Goal: Task Accomplishment & Management: Use online tool/utility

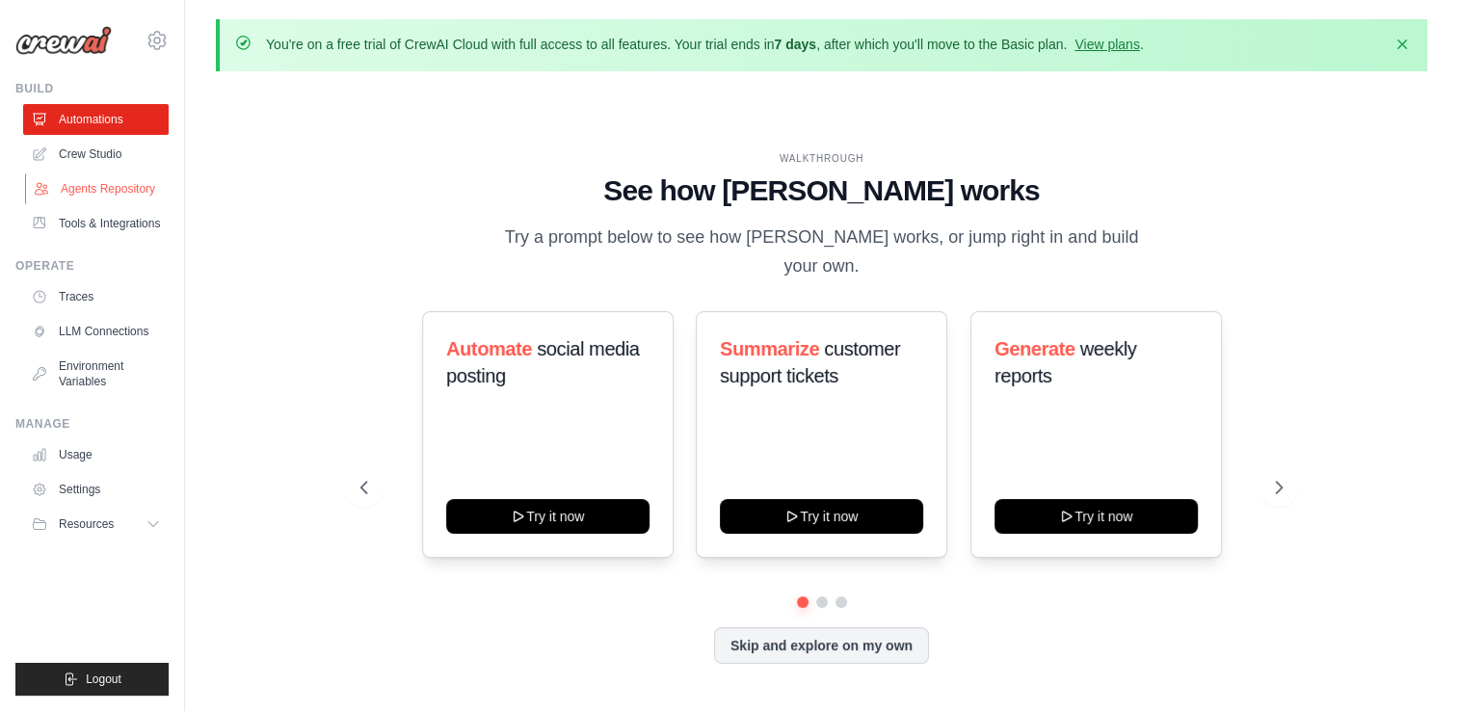
click at [98, 187] on link "Agents Repository" at bounding box center [98, 188] width 146 height 31
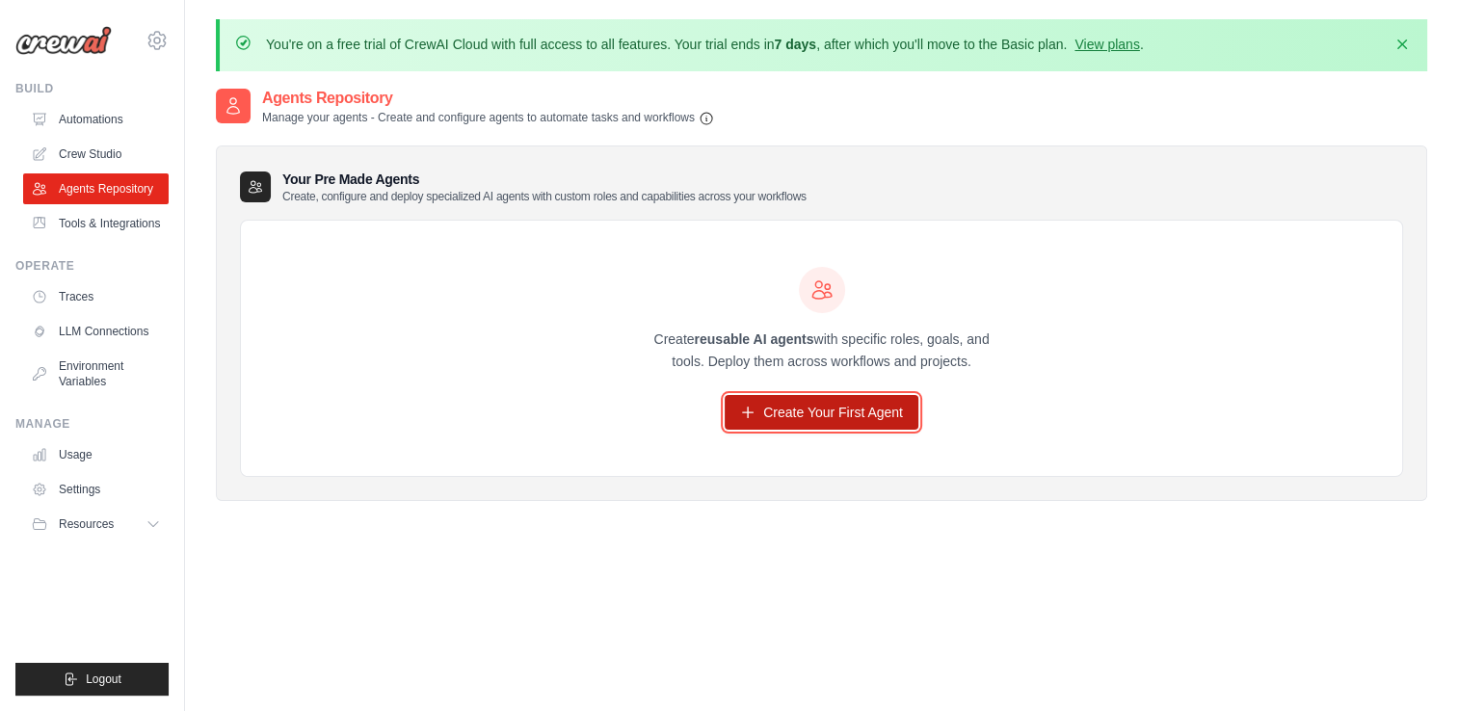
click at [812, 405] on link "Create Your First Agent" at bounding box center [822, 412] width 194 height 35
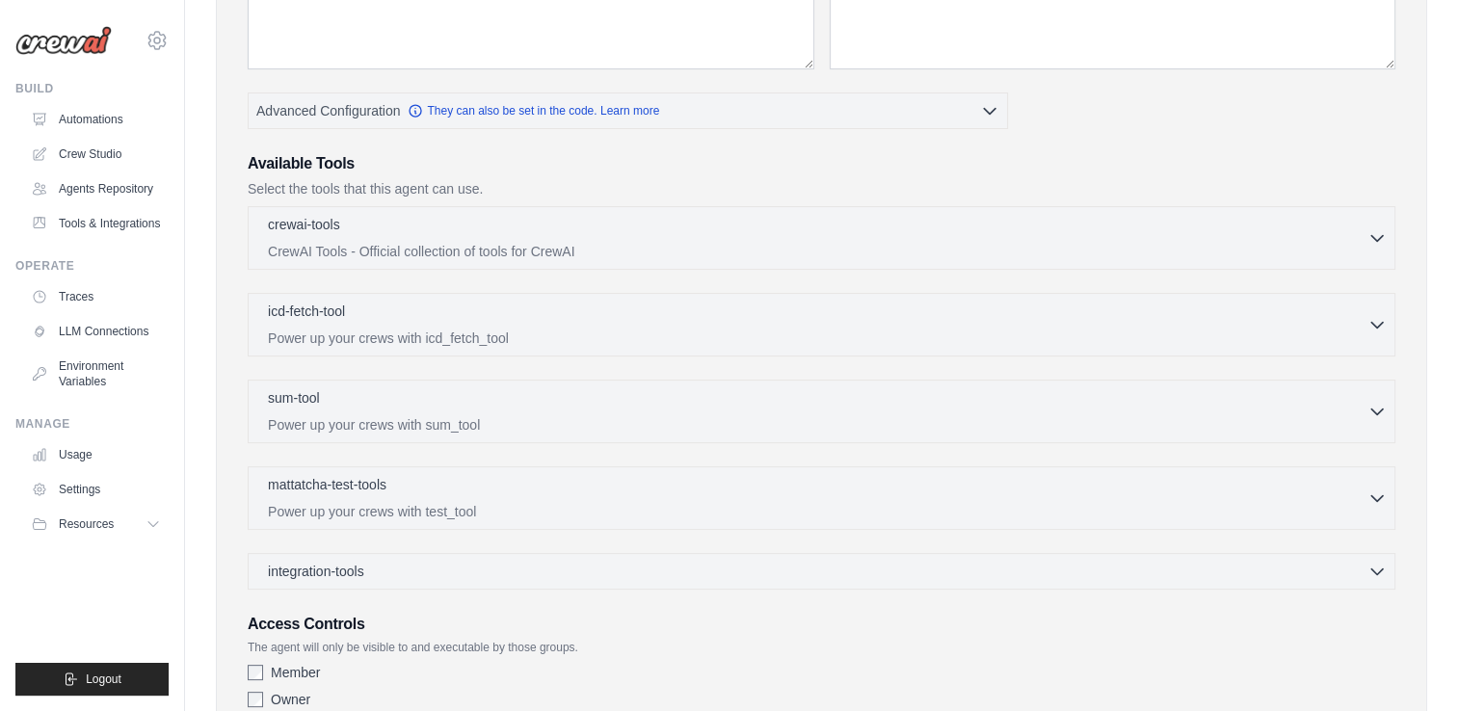
scroll to position [532, 0]
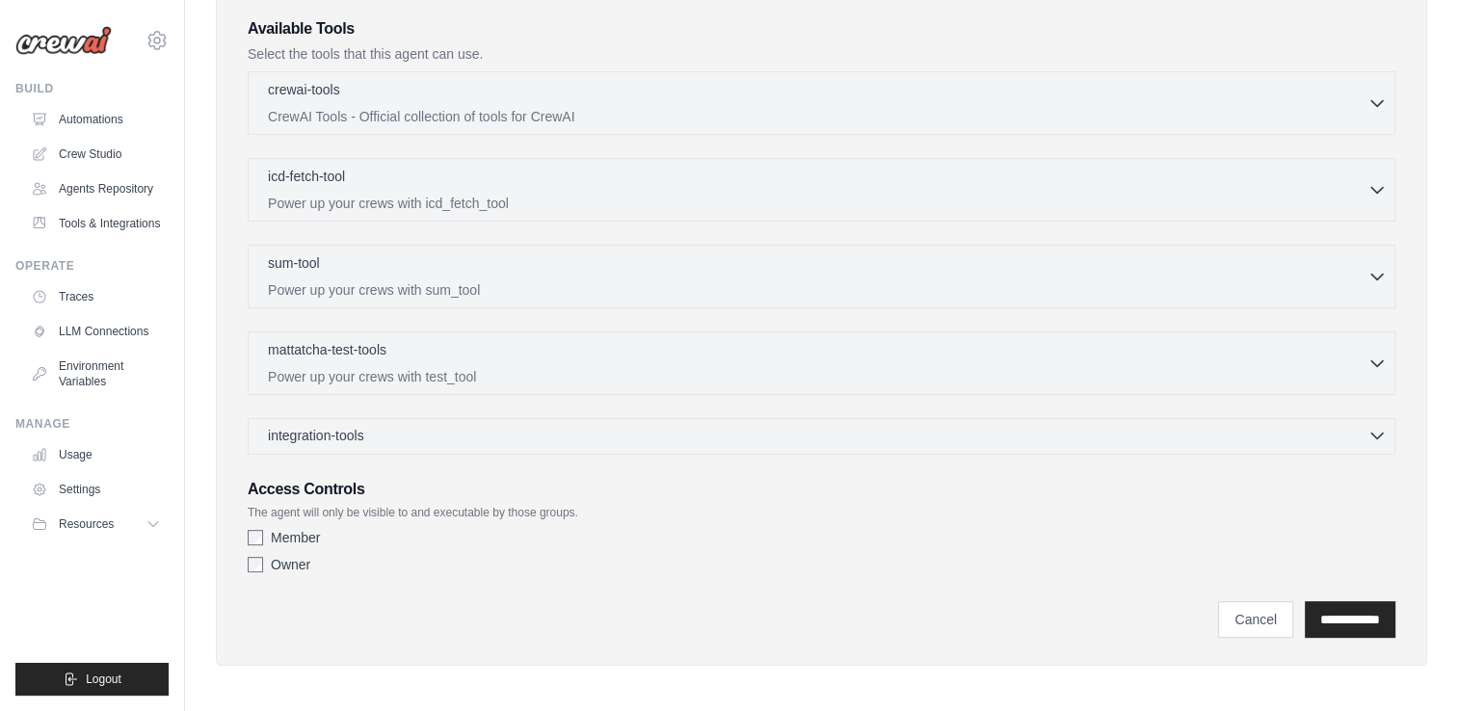
click at [827, 427] on div "integration-tools 0 selected" at bounding box center [827, 435] width 1119 height 19
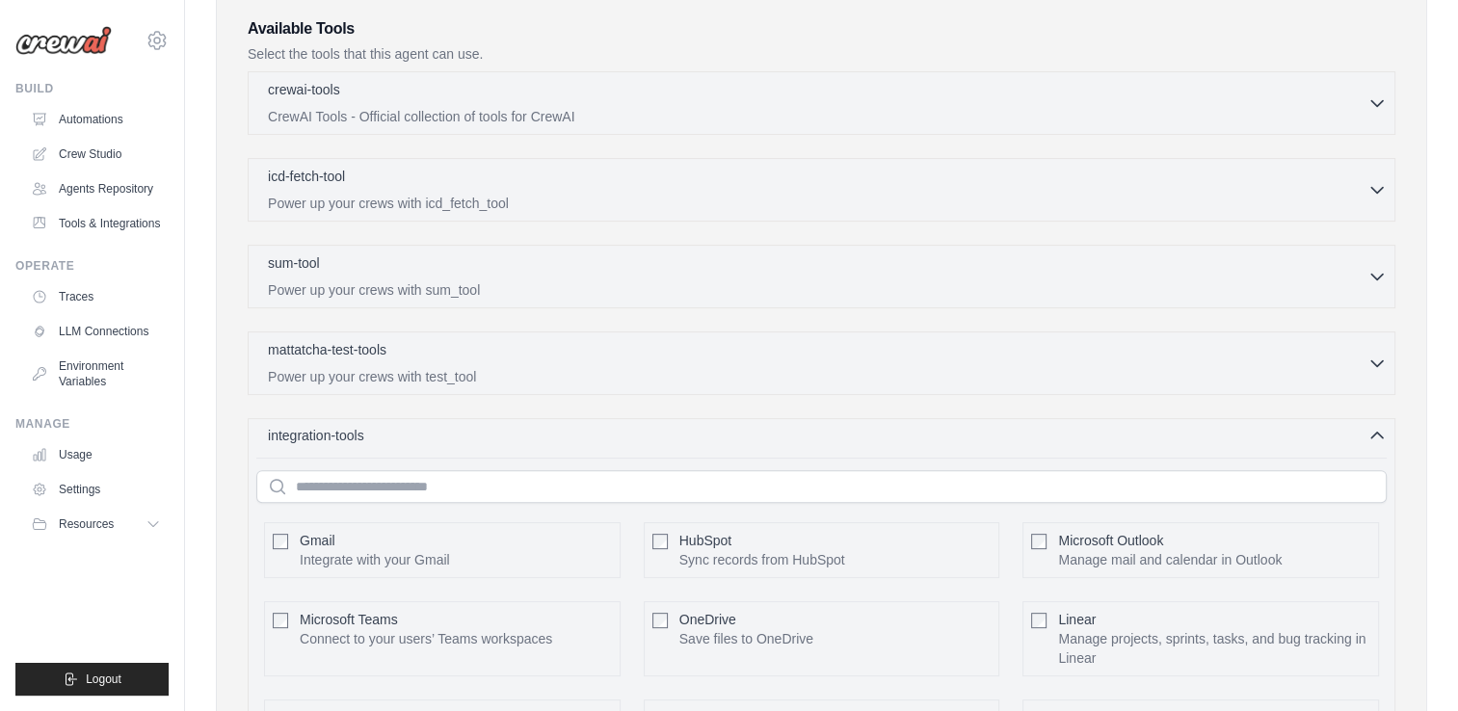
click at [827, 427] on div "integration-tools 0 selected" at bounding box center [827, 435] width 1119 height 19
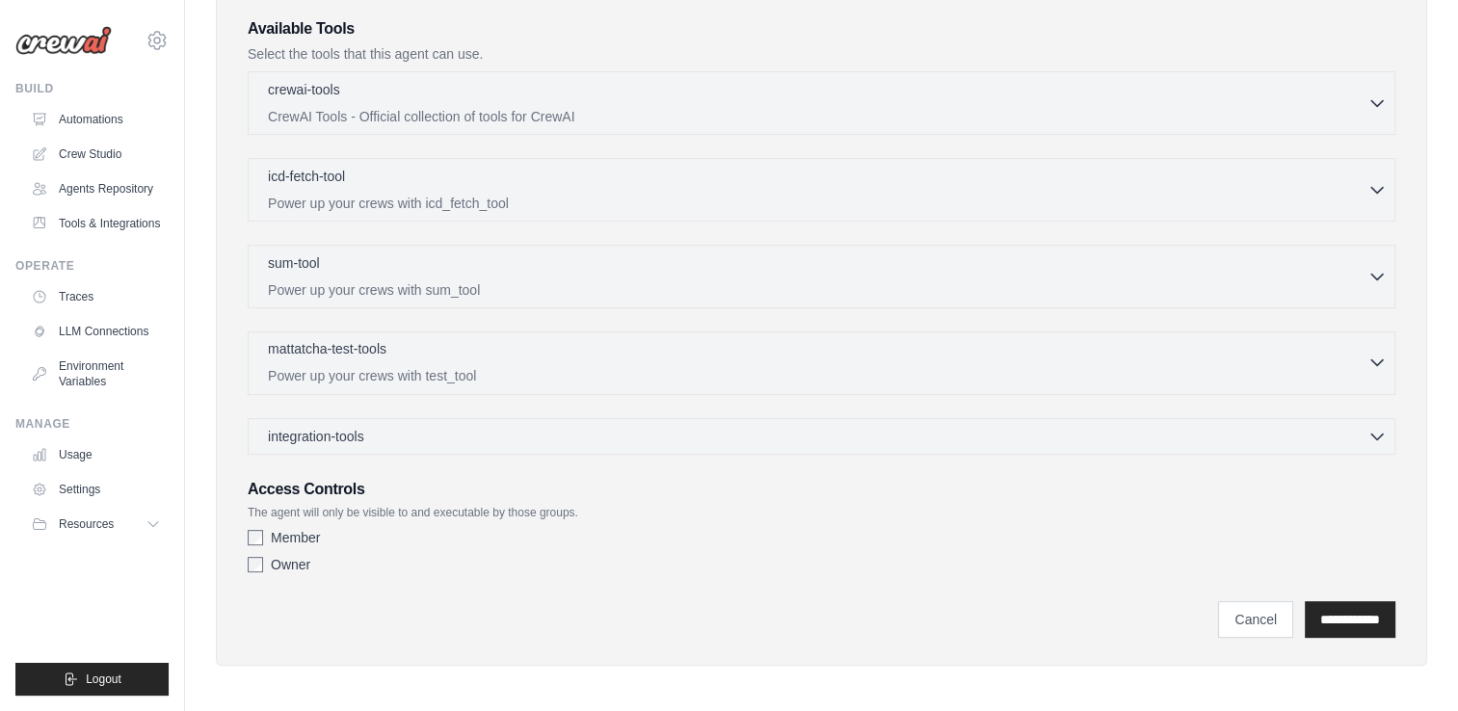
click at [821, 377] on p "Power up your crews with test_tool" at bounding box center [818, 375] width 1100 height 19
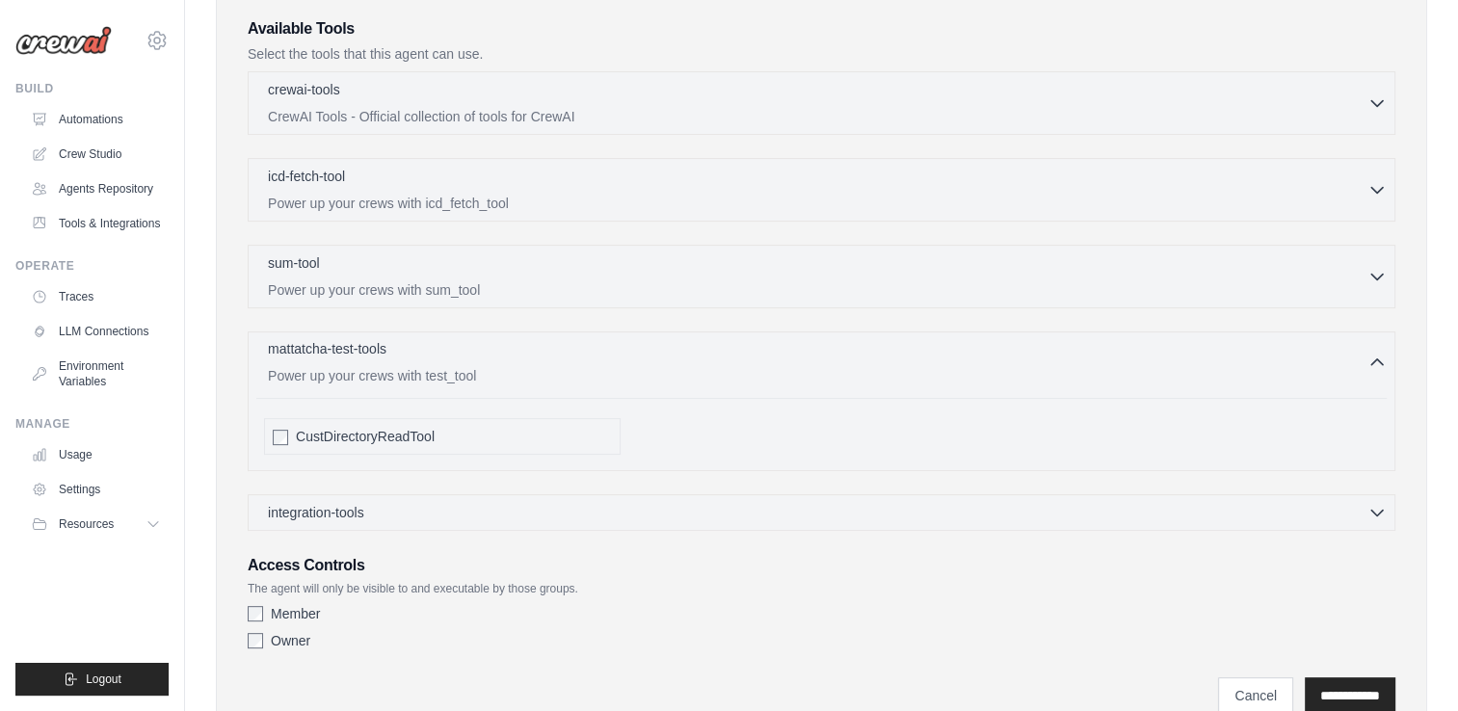
click at [821, 368] on p "Power up your crews with test_tool" at bounding box center [818, 375] width 1100 height 19
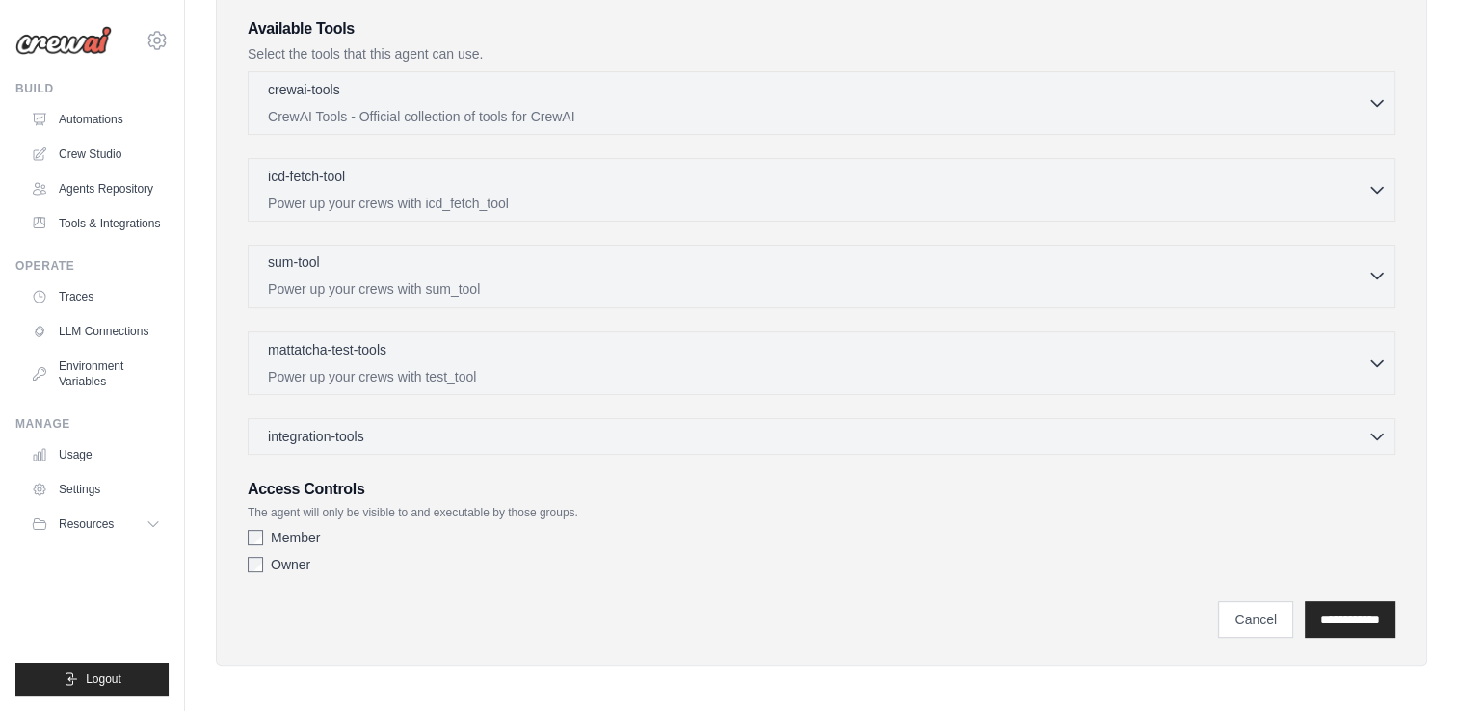
click at [781, 294] on p "Power up your crews with sum_tool" at bounding box center [818, 288] width 1100 height 19
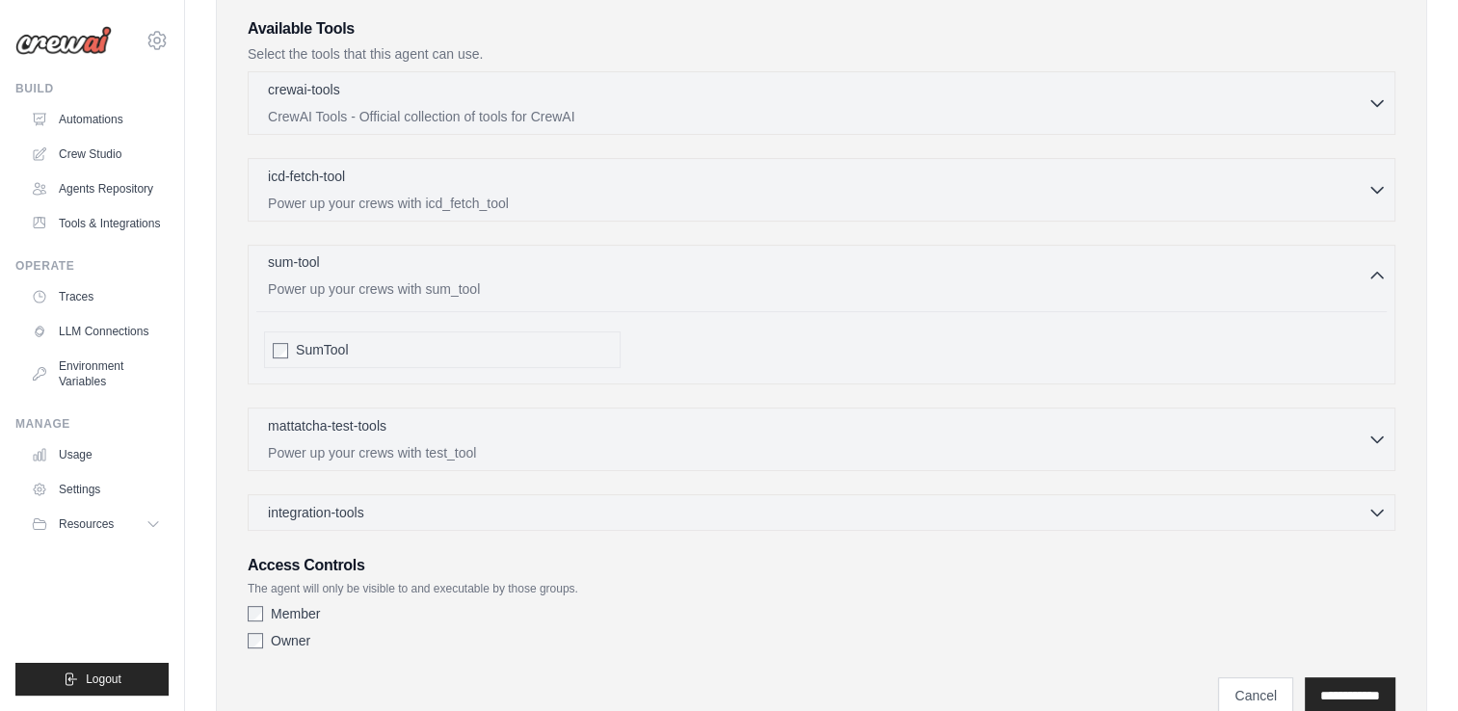
click at [781, 285] on p "Power up your crews with sum_tool" at bounding box center [818, 288] width 1100 height 19
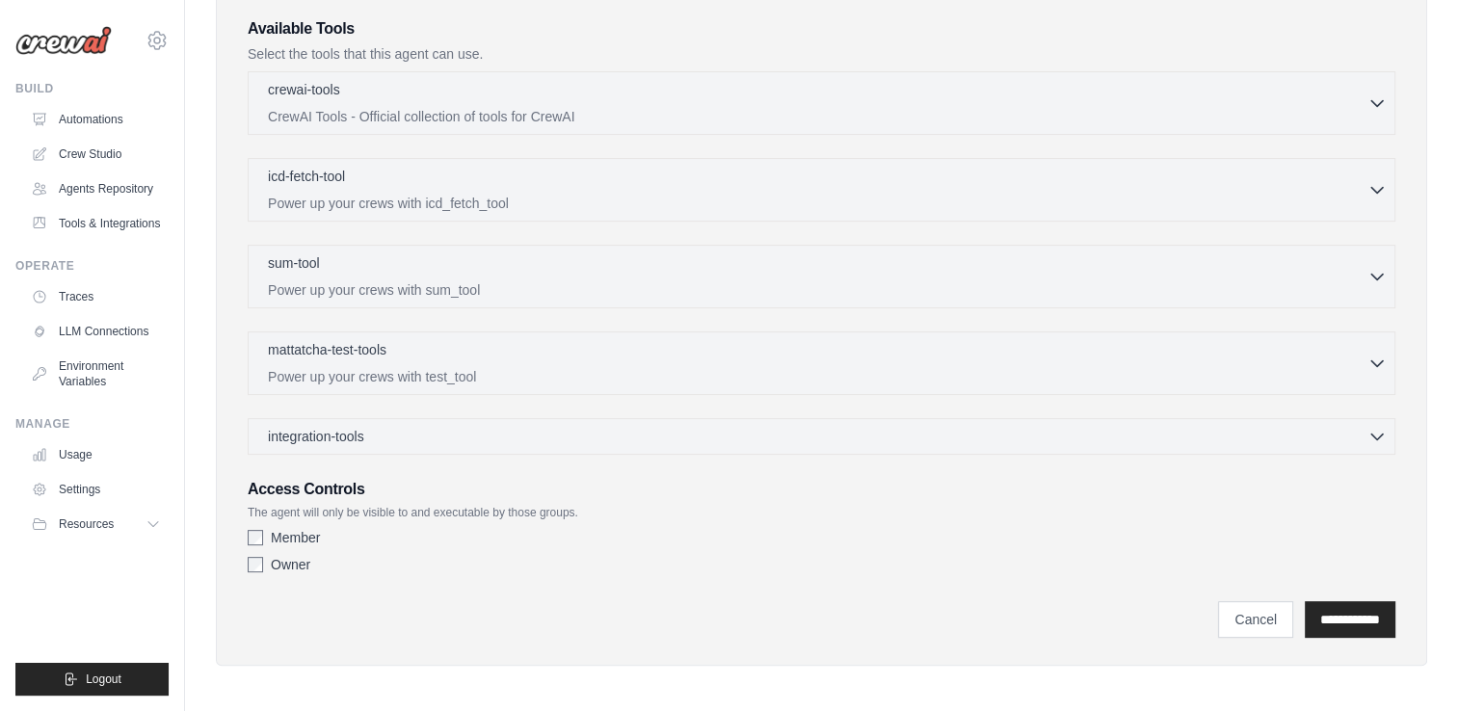
click at [770, 222] on div "crewai-tools 0 selected CrewAI Tools - Official collection of tools for CrewAI" at bounding box center [822, 263] width 1148 height 384
click at [770, 199] on p "Power up your crews with icd_fetch_tool" at bounding box center [818, 202] width 1100 height 19
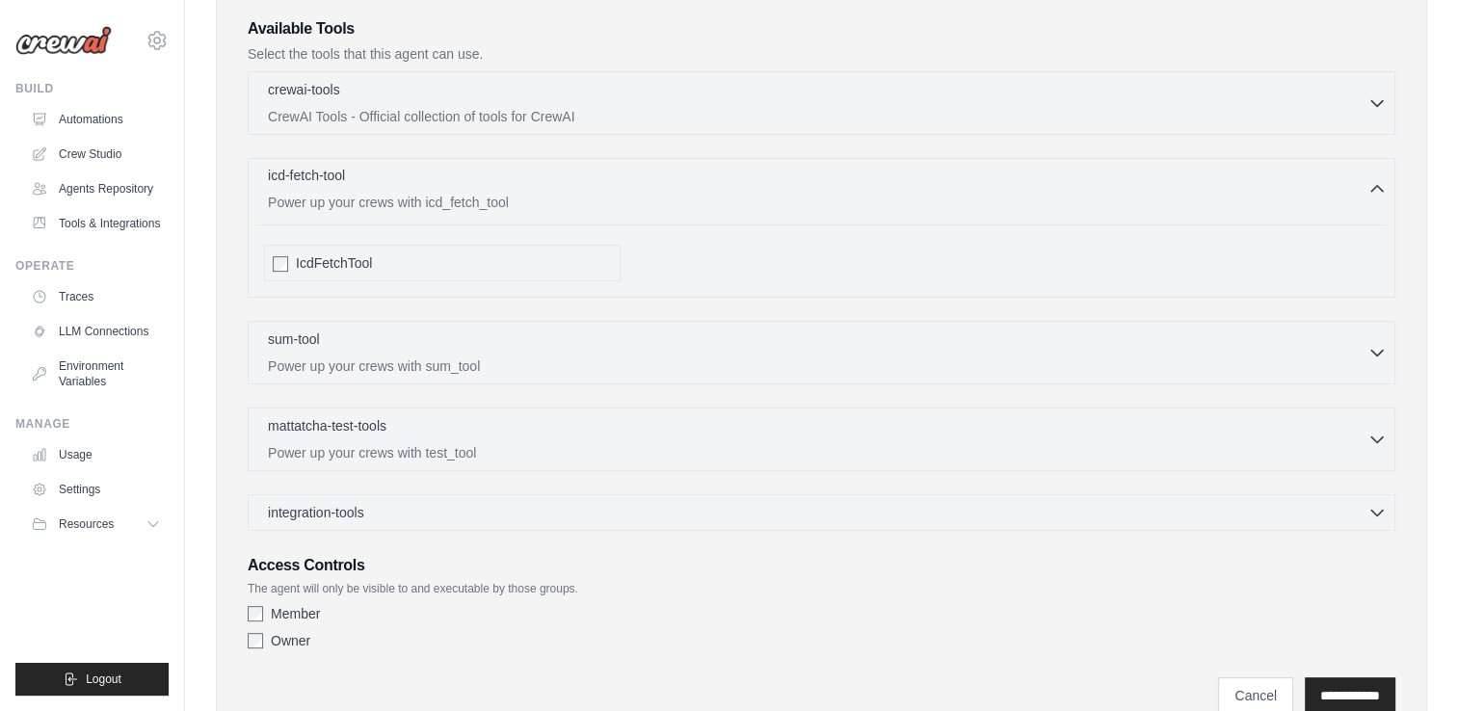
click at [771, 195] on p "Power up your crews with icd_fetch_tool" at bounding box center [818, 202] width 1100 height 19
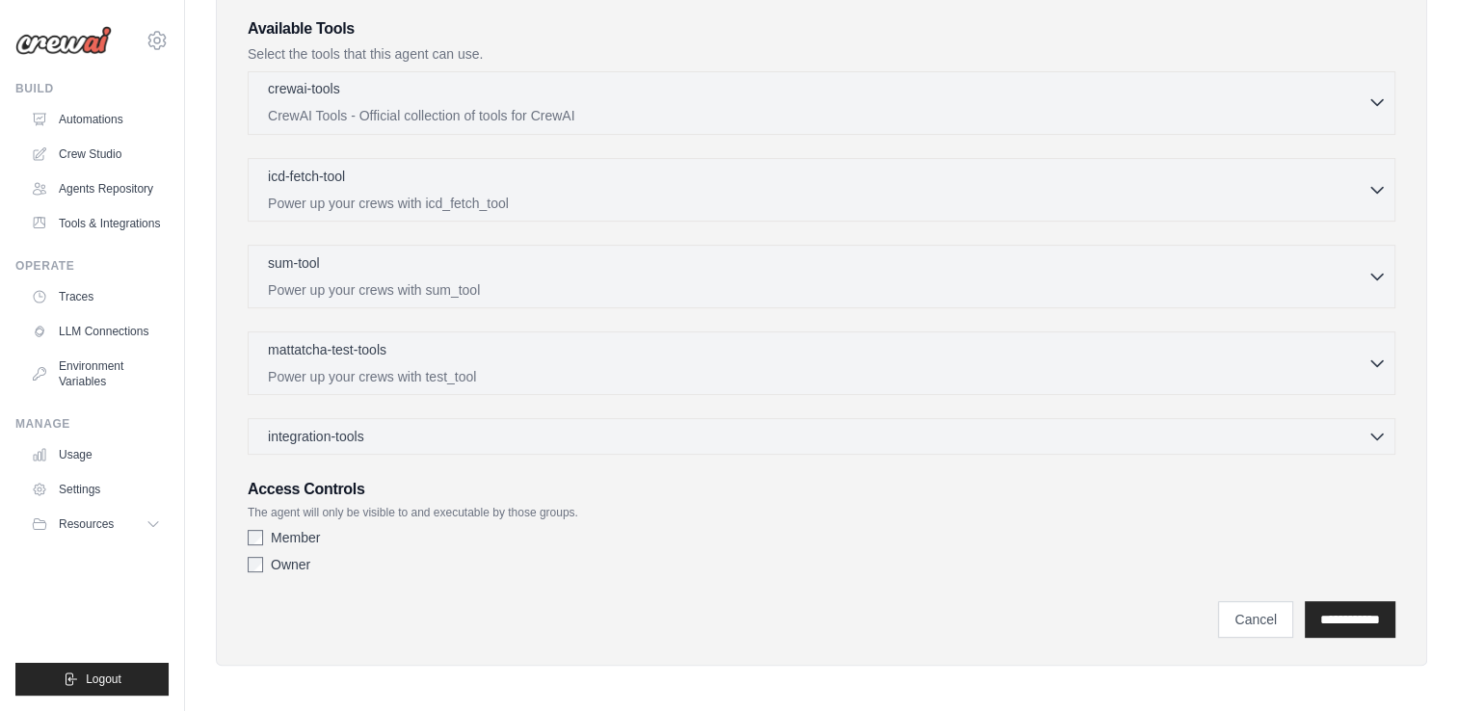
click at [766, 118] on p "CrewAI Tools - Official collection of tools for CrewAI" at bounding box center [818, 115] width 1100 height 19
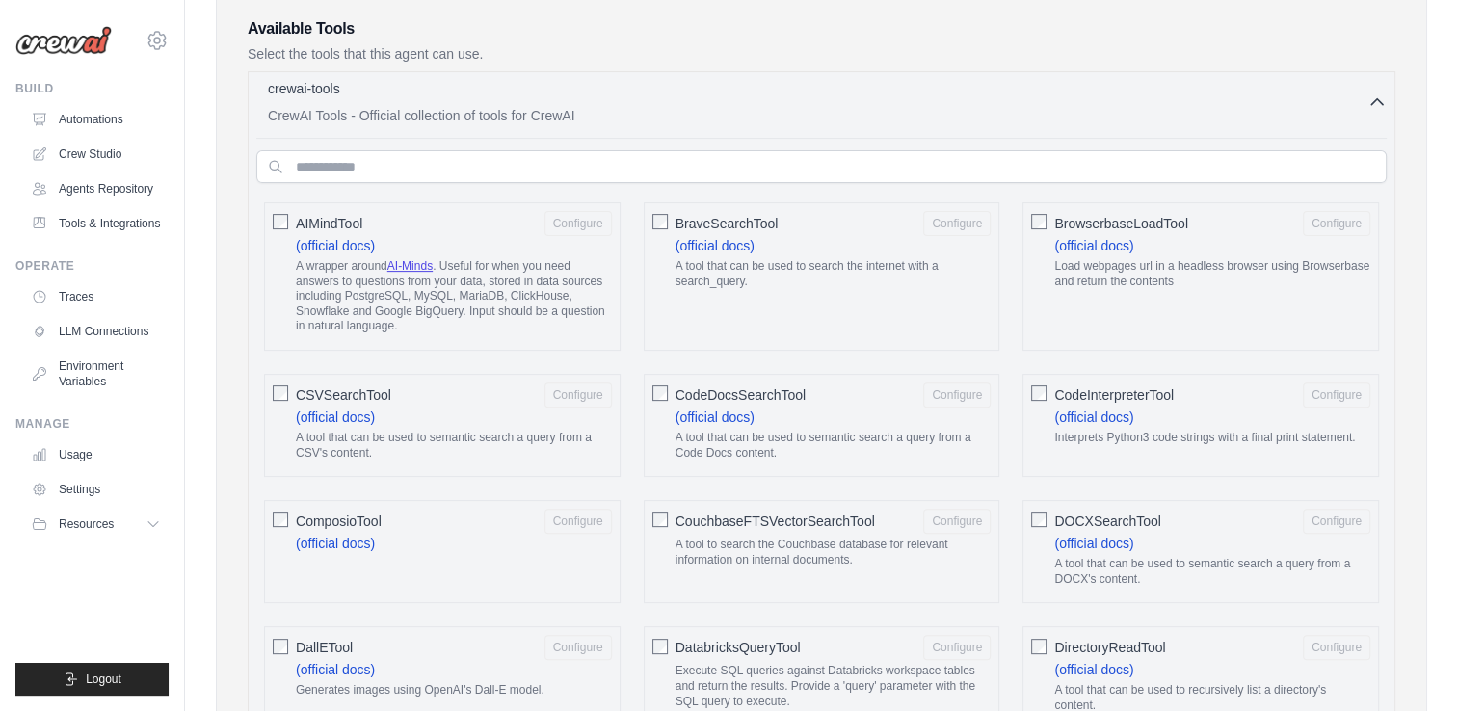
click at [766, 106] on p "CrewAI Tools - Official collection of tools for CrewAI" at bounding box center [818, 115] width 1100 height 19
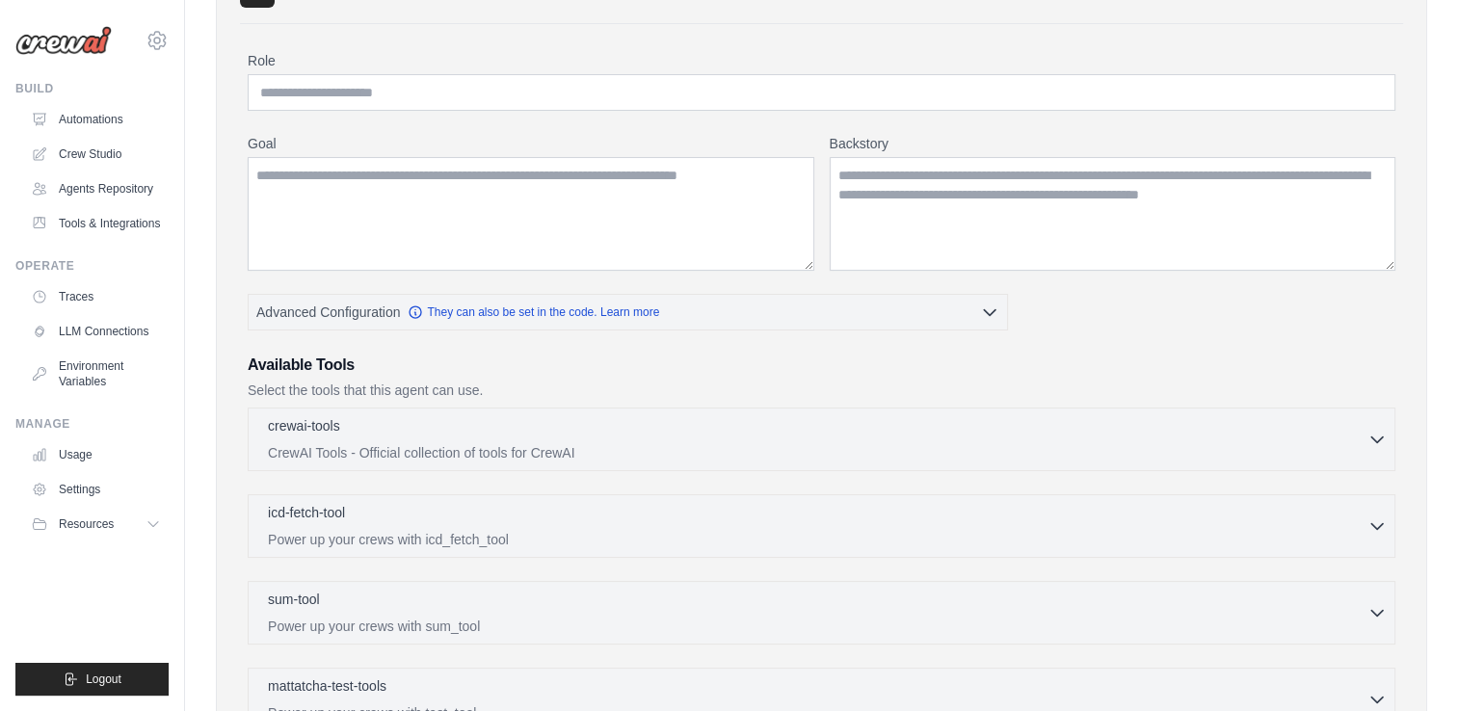
scroll to position [0, 0]
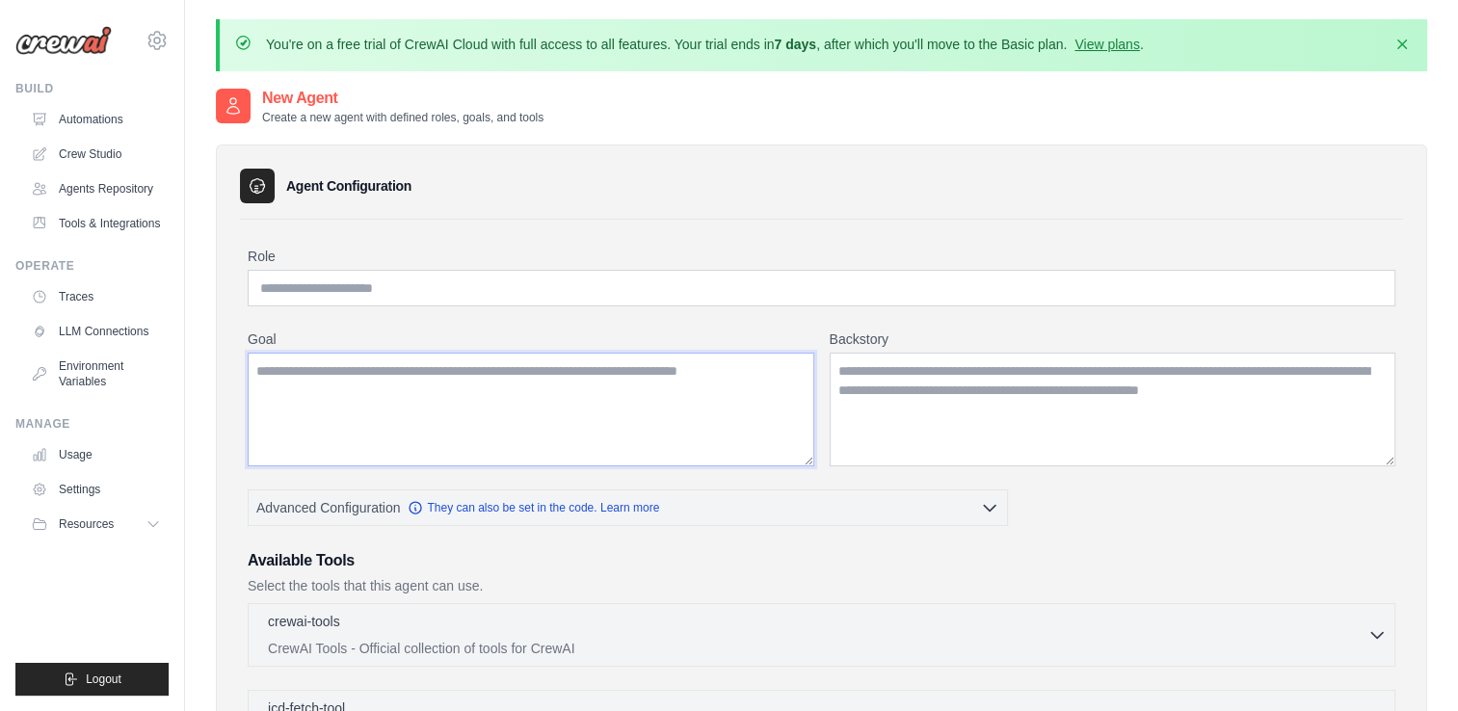
click at [568, 383] on textarea "Goal" at bounding box center [531, 410] width 567 height 114
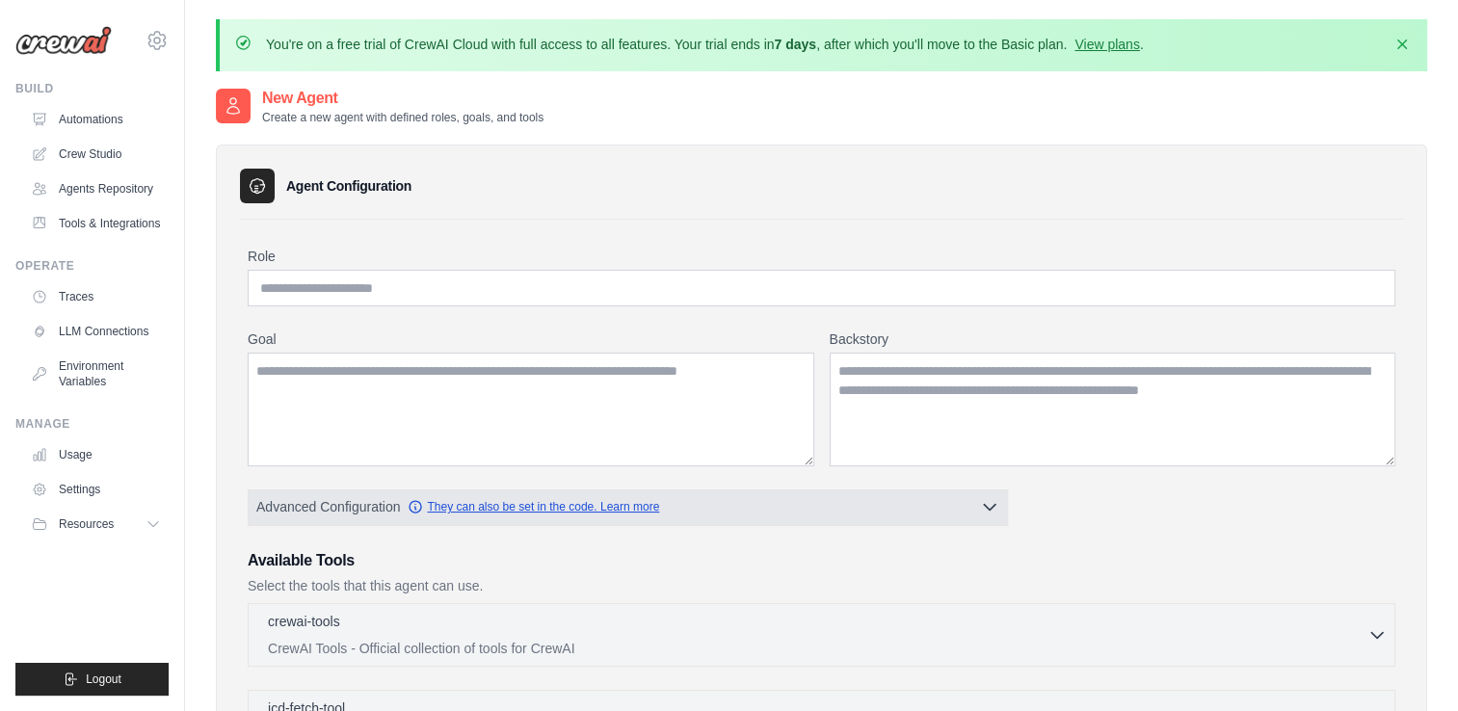
click at [563, 510] on link "They can also be set in the code. Learn more" at bounding box center [534, 506] width 252 height 15
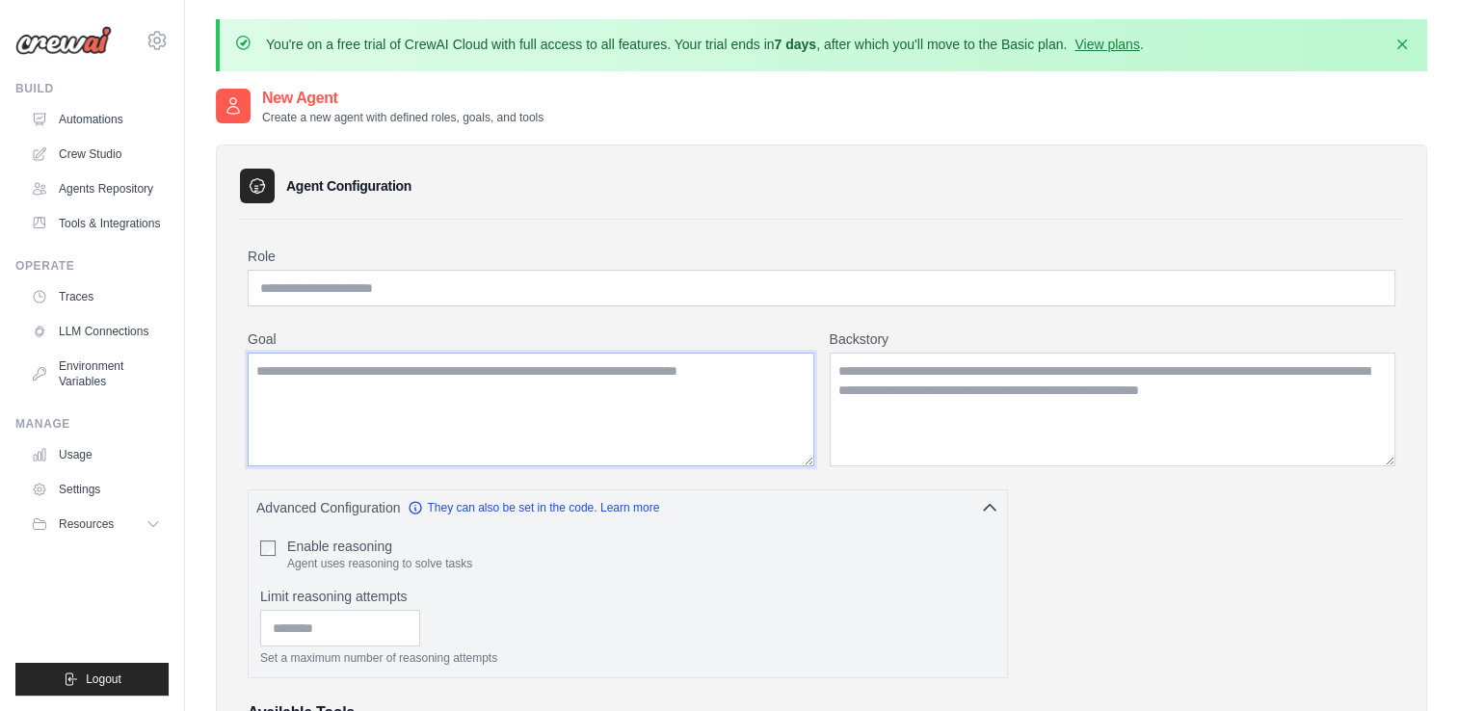
click at [425, 424] on textarea "Goal" at bounding box center [531, 410] width 567 height 114
click at [1052, 392] on textarea "Backstory" at bounding box center [1113, 410] width 567 height 114
click at [96, 226] on link "Tools & Integrations" at bounding box center [98, 223] width 146 height 31
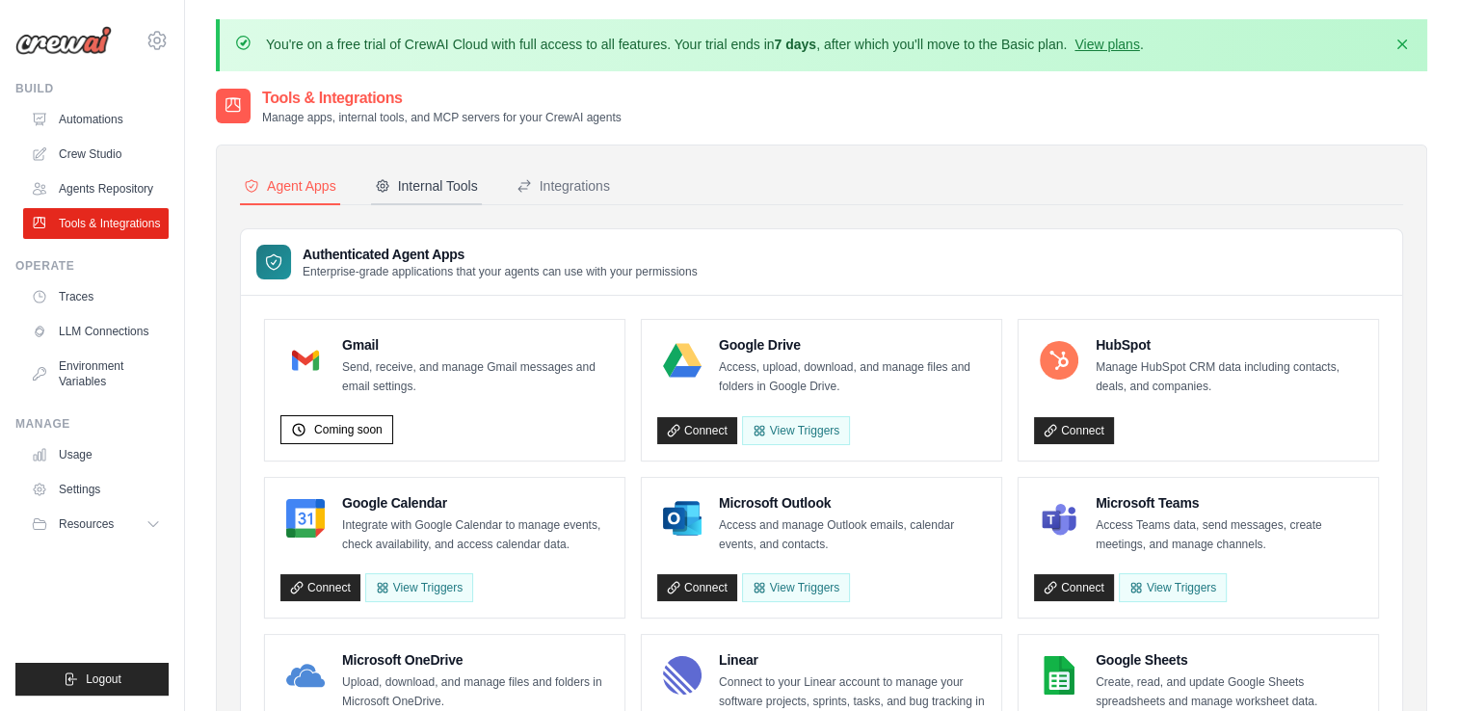
click at [465, 183] on div "Internal Tools" at bounding box center [426, 185] width 103 height 19
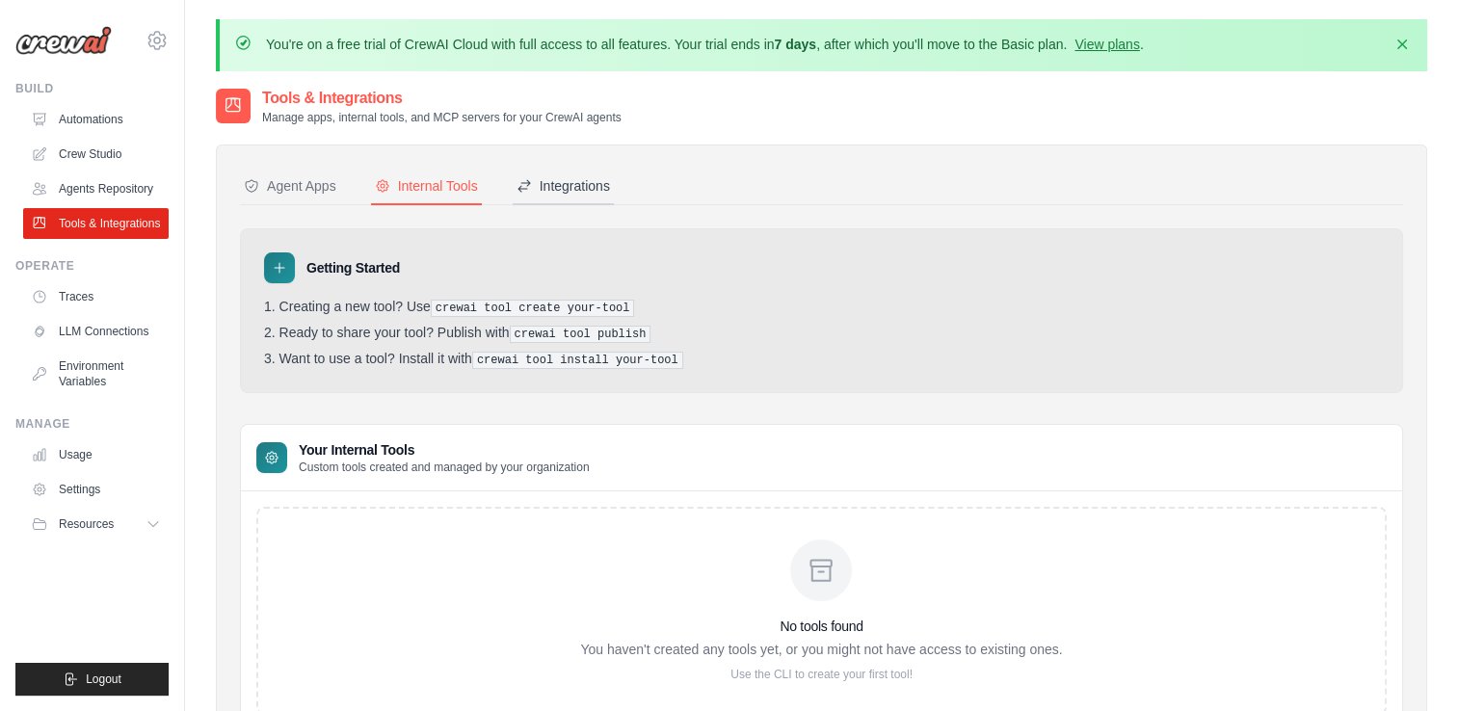
click at [555, 186] on div "Integrations" at bounding box center [563, 185] width 93 height 19
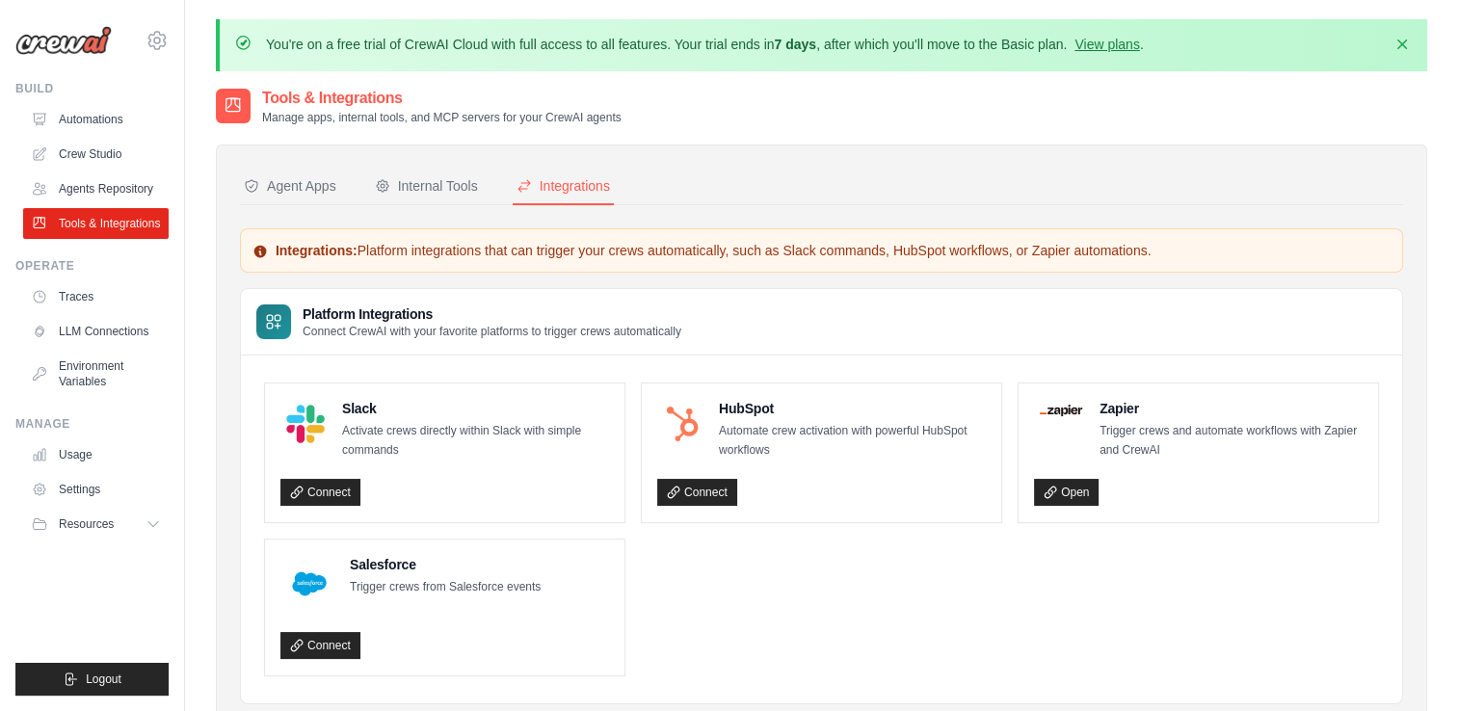
click at [351, 183] on nav "Agent Apps Internal Tools Integrations" at bounding box center [821, 187] width 1163 height 37
click at [315, 186] on div "Agent Apps" at bounding box center [290, 185] width 93 height 19
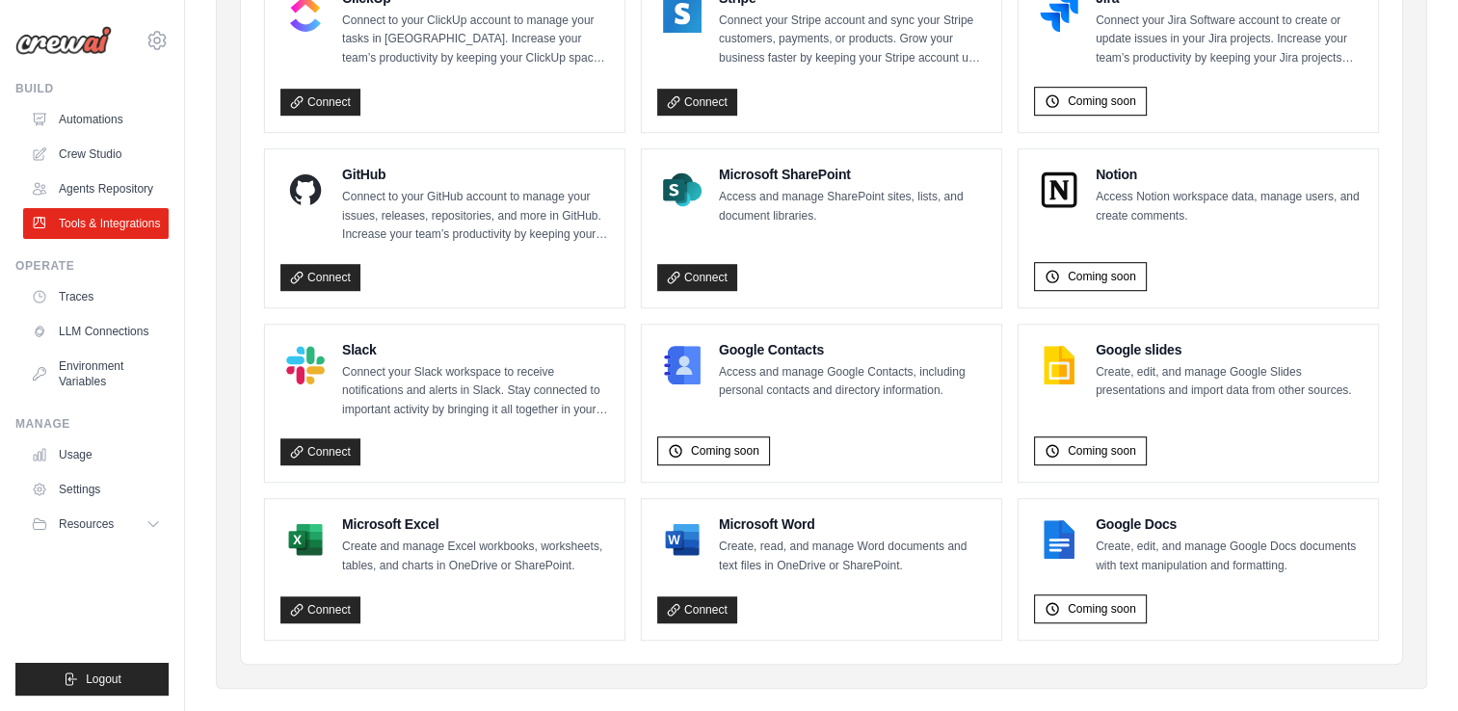
scroll to position [1210, 0]
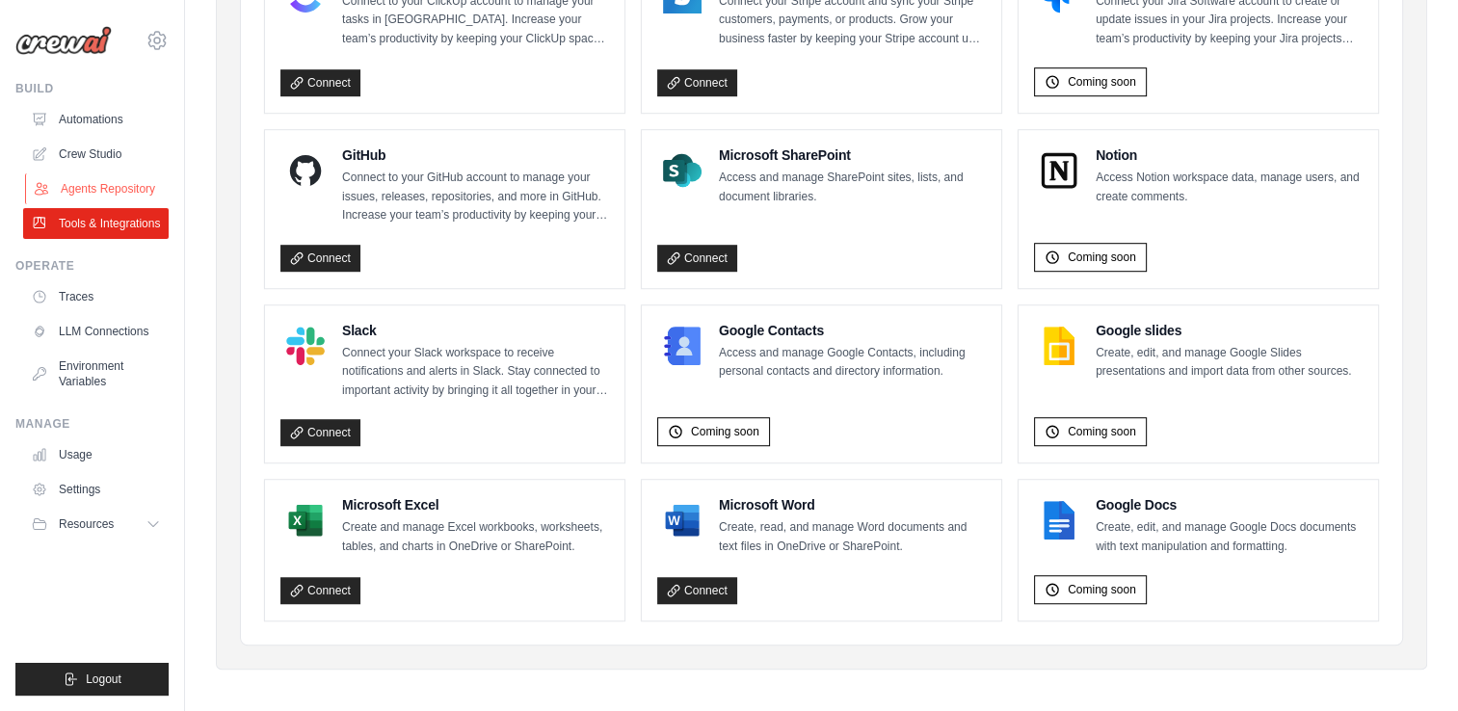
click at [62, 175] on link "Agents Repository" at bounding box center [98, 188] width 146 height 31
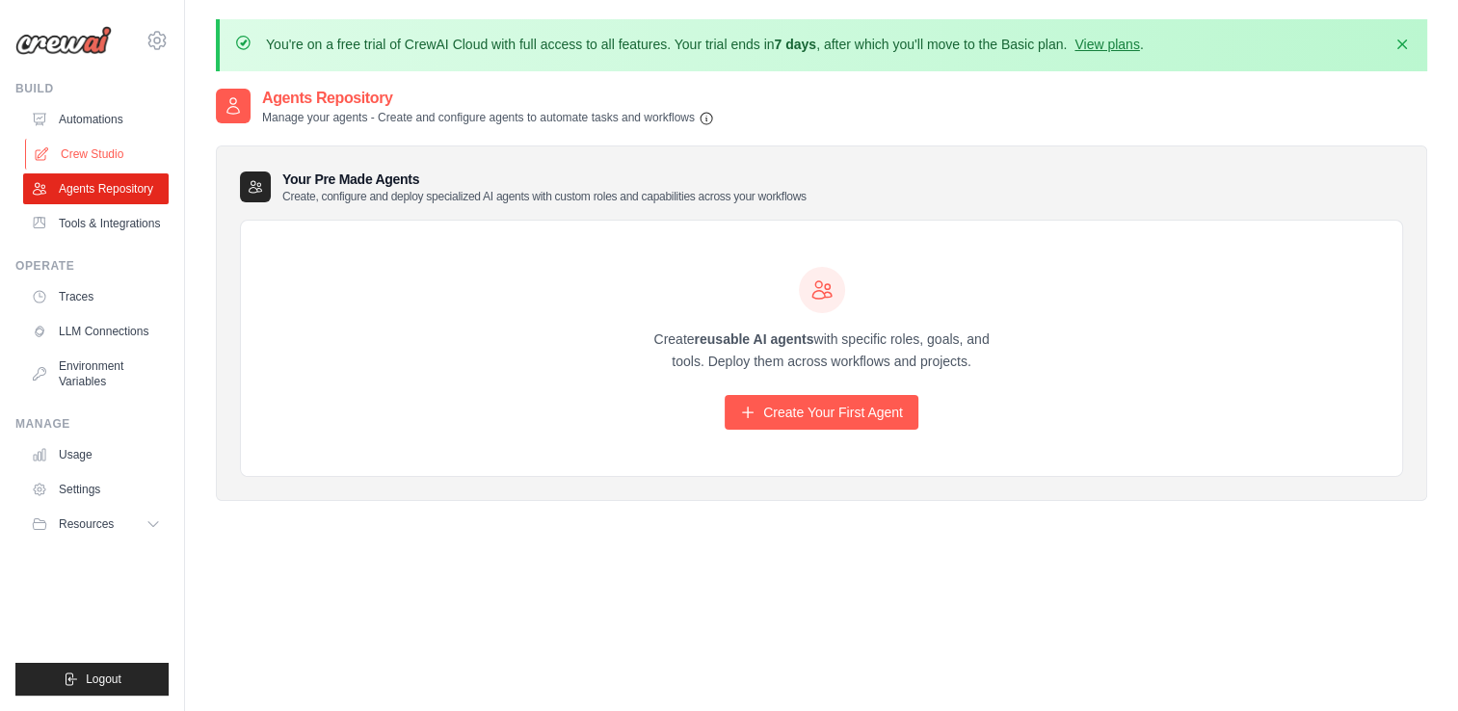
click at [68, 158] on link "Crew Studio" at bounding box center [98, 154] width 146 height 31
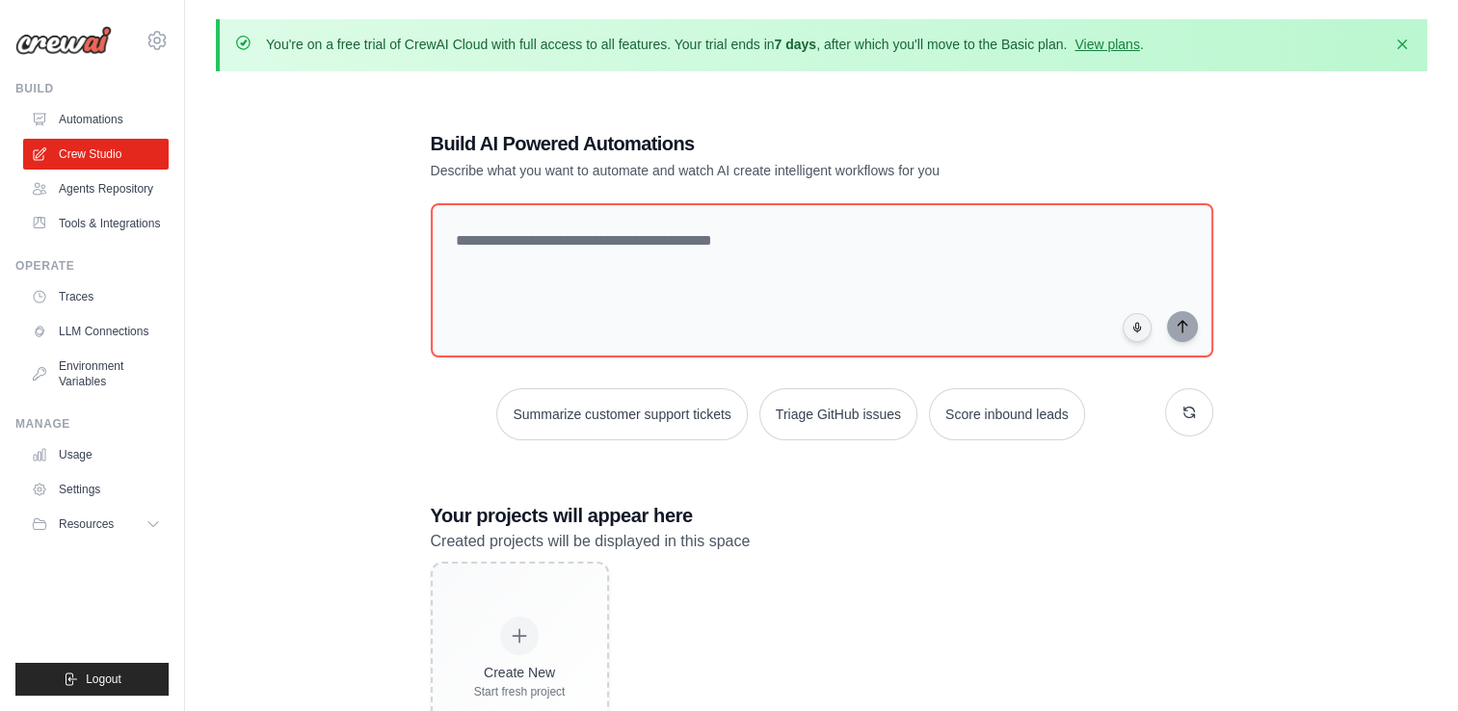
click at [80, 121] on link "Automations" at bounding box center [96, 119] width 146 height 31
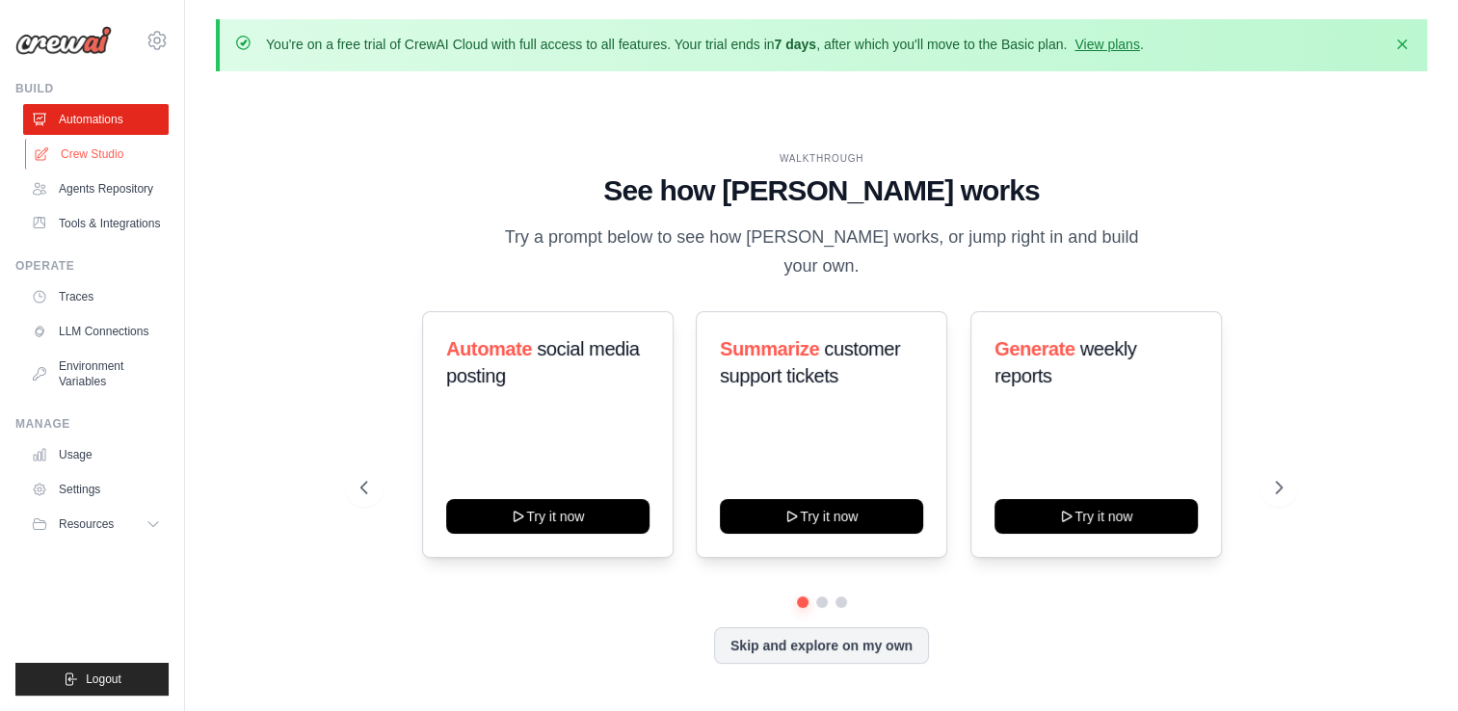
click at [87, 157] on link "Crew Studio" at bounding box center [98, 154] width 146 height 31
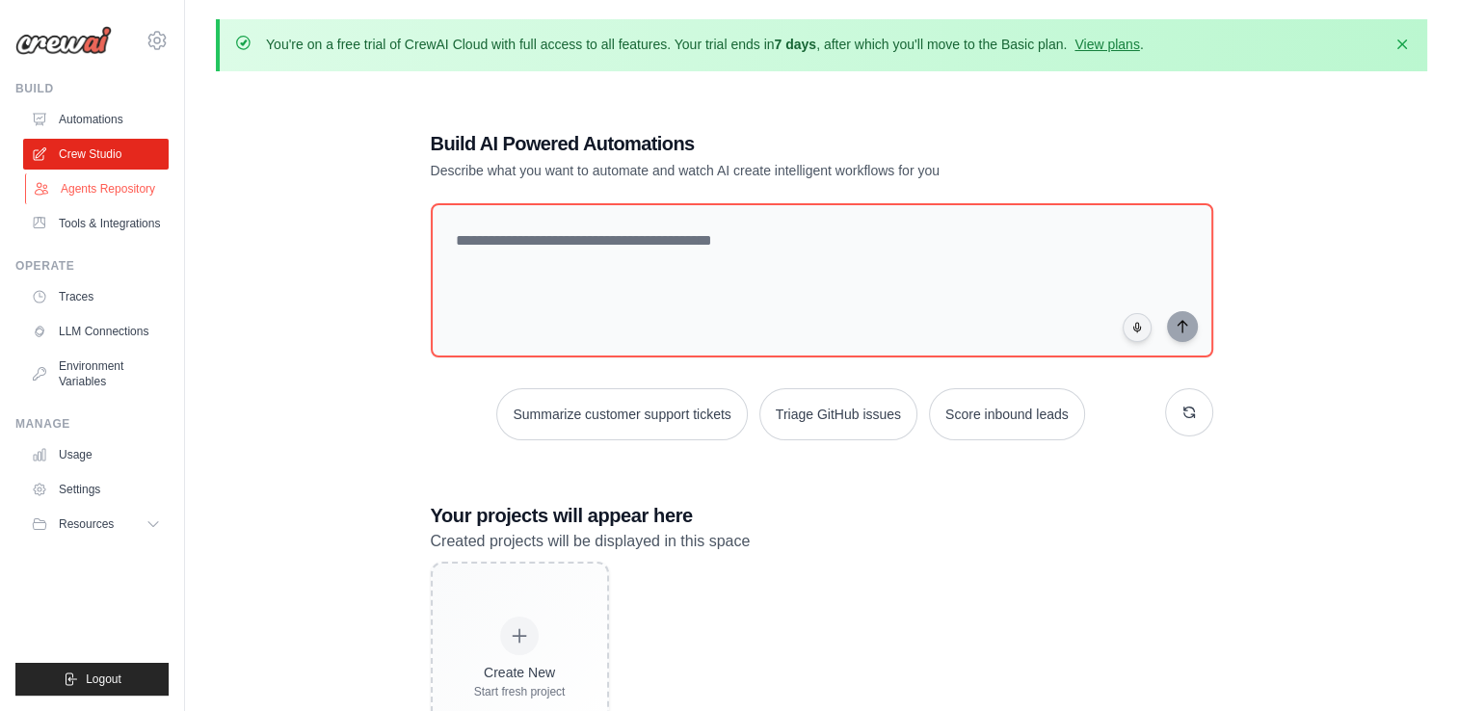
click at [87, 199] on link "Agents Repository" at bounding box center [98, 188] width 146 height 31
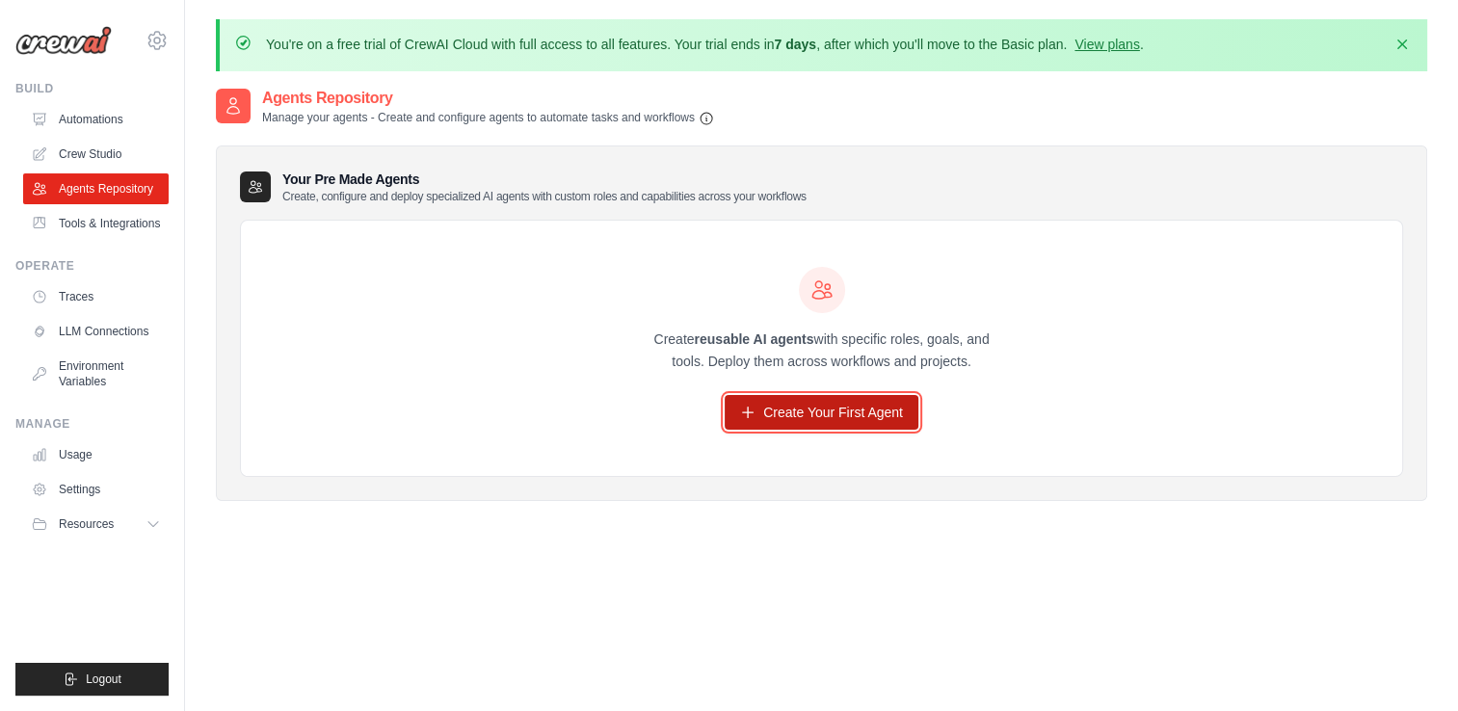
click at [747, 424] on link "Create Your First Agent" at bounding box center [822, 412] width 194 height 35
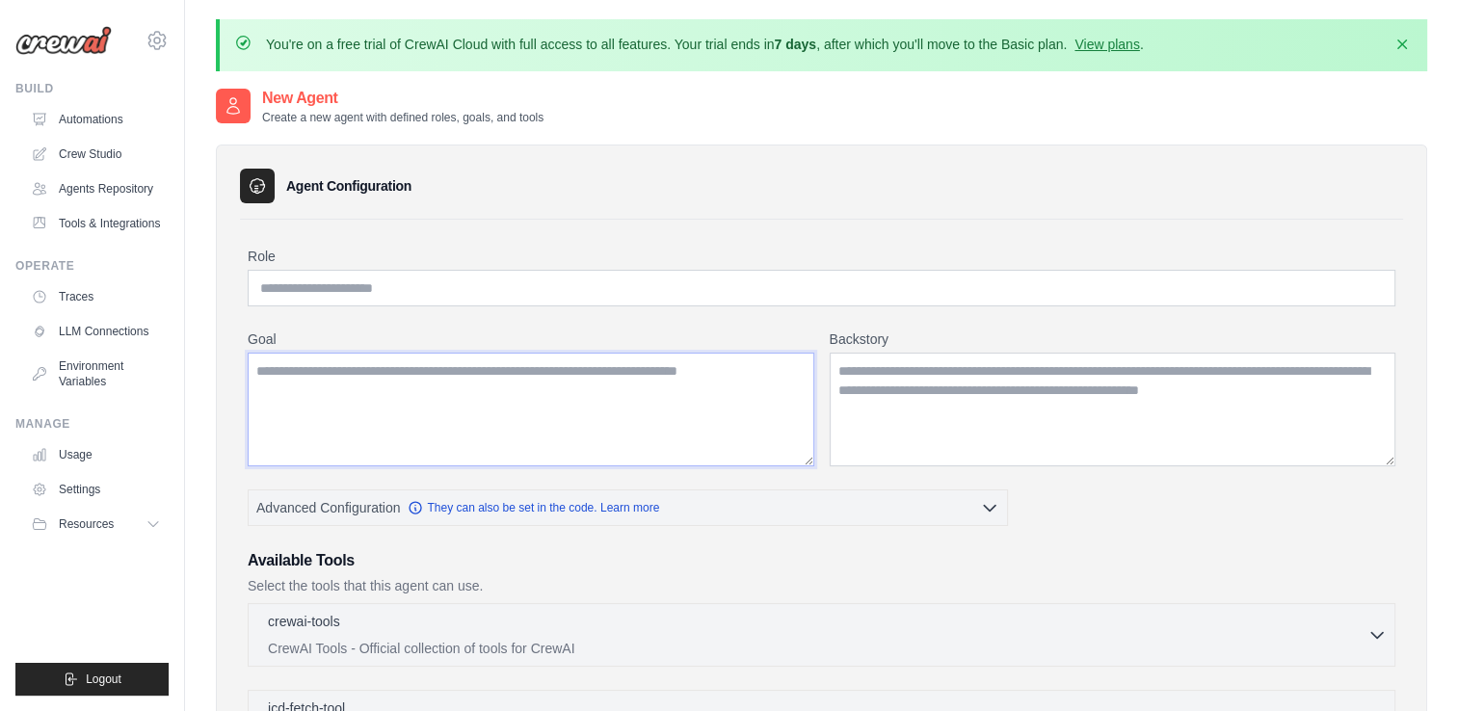
click at [659, 415] on textarea "Goal" at bounding box center [531, 410] width 567 height 114
click at [465, 261] on label "Role" at bounding box center [822, 256] width 1148 height 19
click at [465, 270] on input "Role" at bounding box center [822, 288] width 1148 height 37
click at [454, 287] on input "Role" at bounding box center [822, 288] width 1148 height 37
click at [617, 399] on textarea "Goal" at bounding box center [531, 410] width 567 height 114
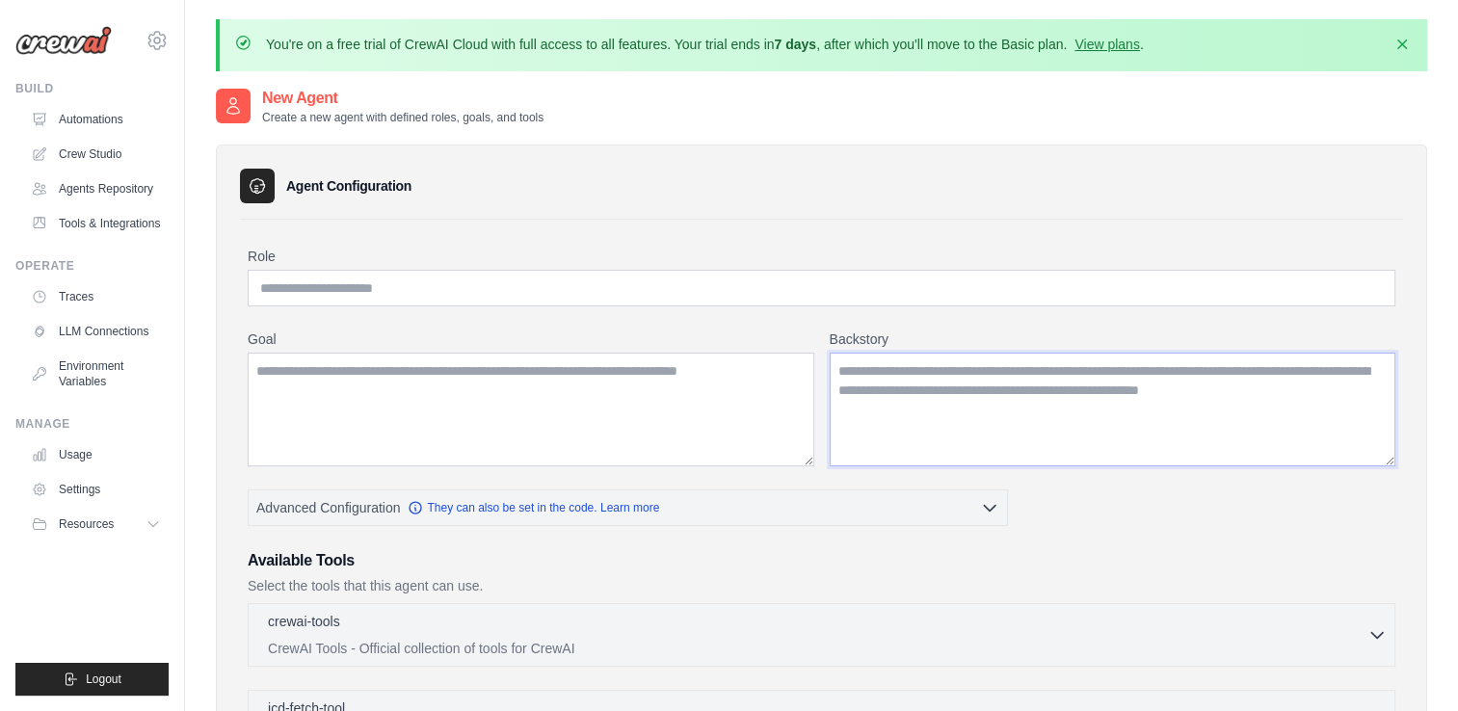
click at [925, 399] on textarea "Backstory" at bounding box center [1113, 410] width 567 height 114
